Goal: Transaction & Acquisition: Purchase product/service

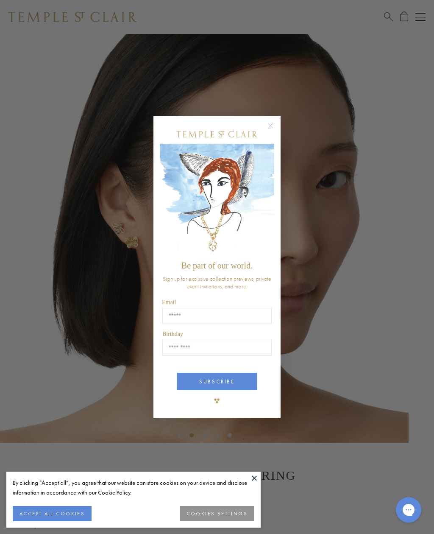
click at [270, 120] on circle "Close dialog" at bounding box center [271, 125] width 10 height 10
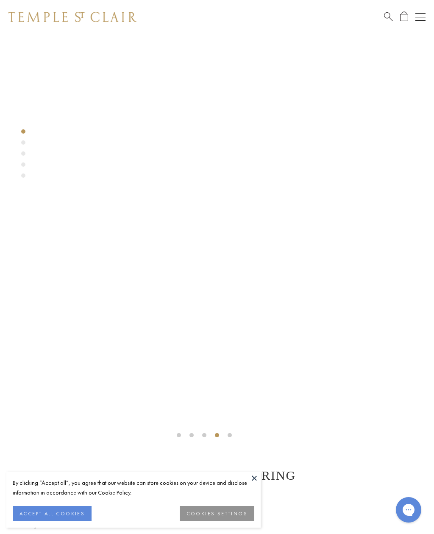
click at [254, 479] on button at bounding box center [254, 478] width 13 height 13
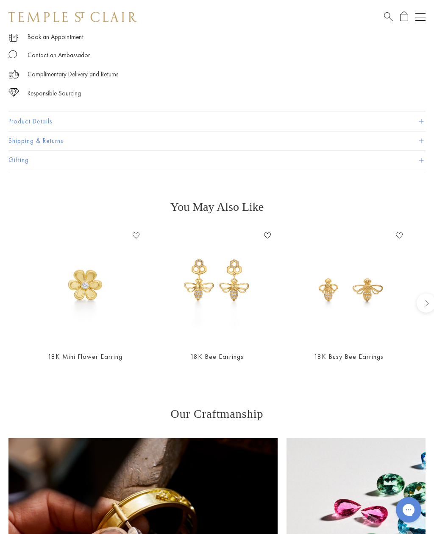
scroll to position [561, 0]
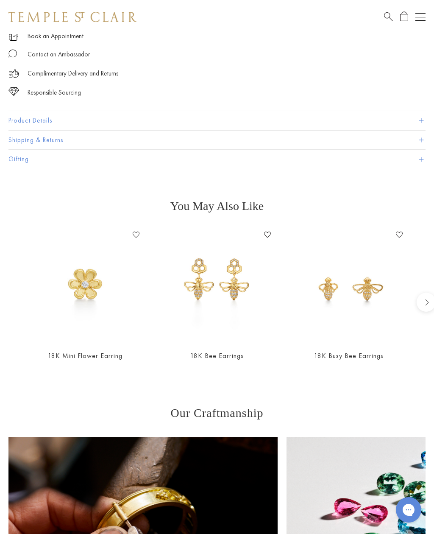
click at [351, 294] on img at bounding box center [348, 285] width 115 height 115
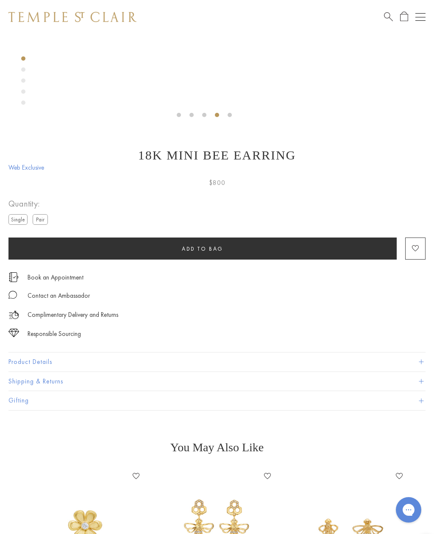
scroll to position [318, 0]
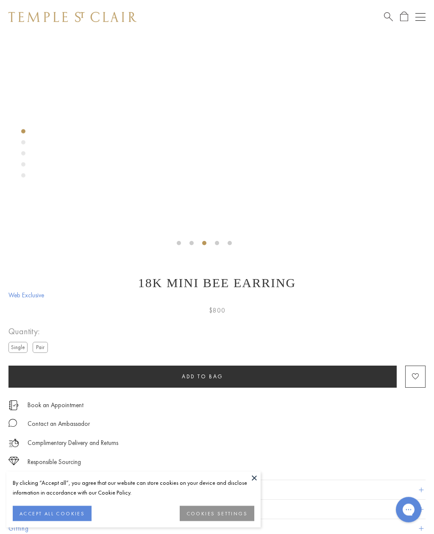
scroll to position [200, 0]
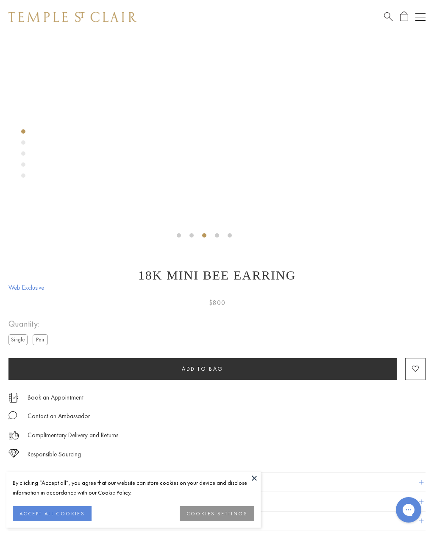
click at [37, 342] on label "Pair" at bounding box center [40, 339] width 15 height 11
click at [14, 341] on label "Single" at bounding box center [17, 339] width 19 height 11
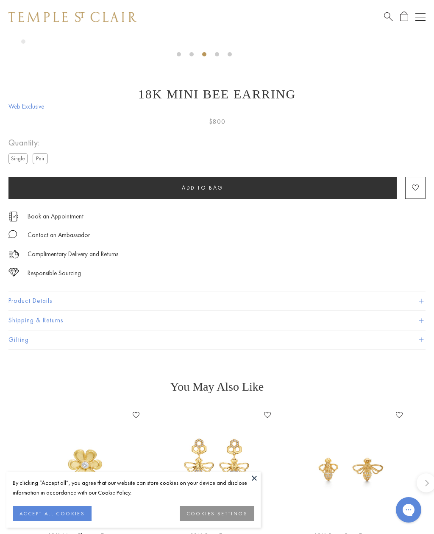
scroll to position [381, 0]
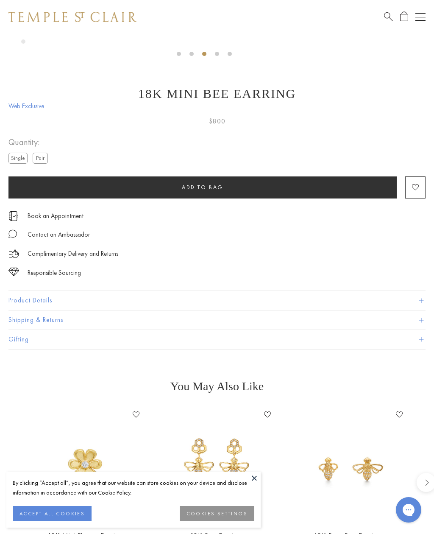
click at [34, 302] on button "Product Details" at bounding box center [216, 300] width 417 height 19
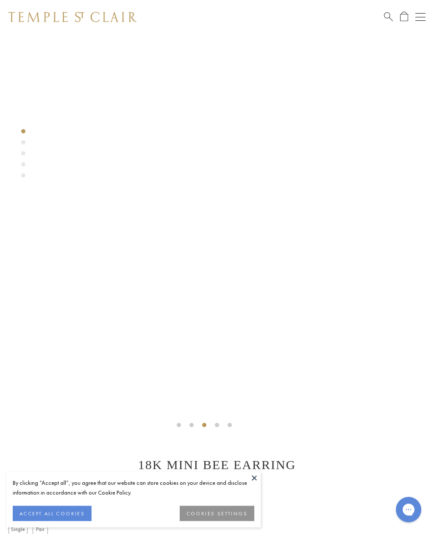
scroll to position [10, 0]
click at [254, 497] on div "$800" at bounding box center [216, 490] width 417 height 15
